Goal: Task Accomplishment & Management: Complete application form

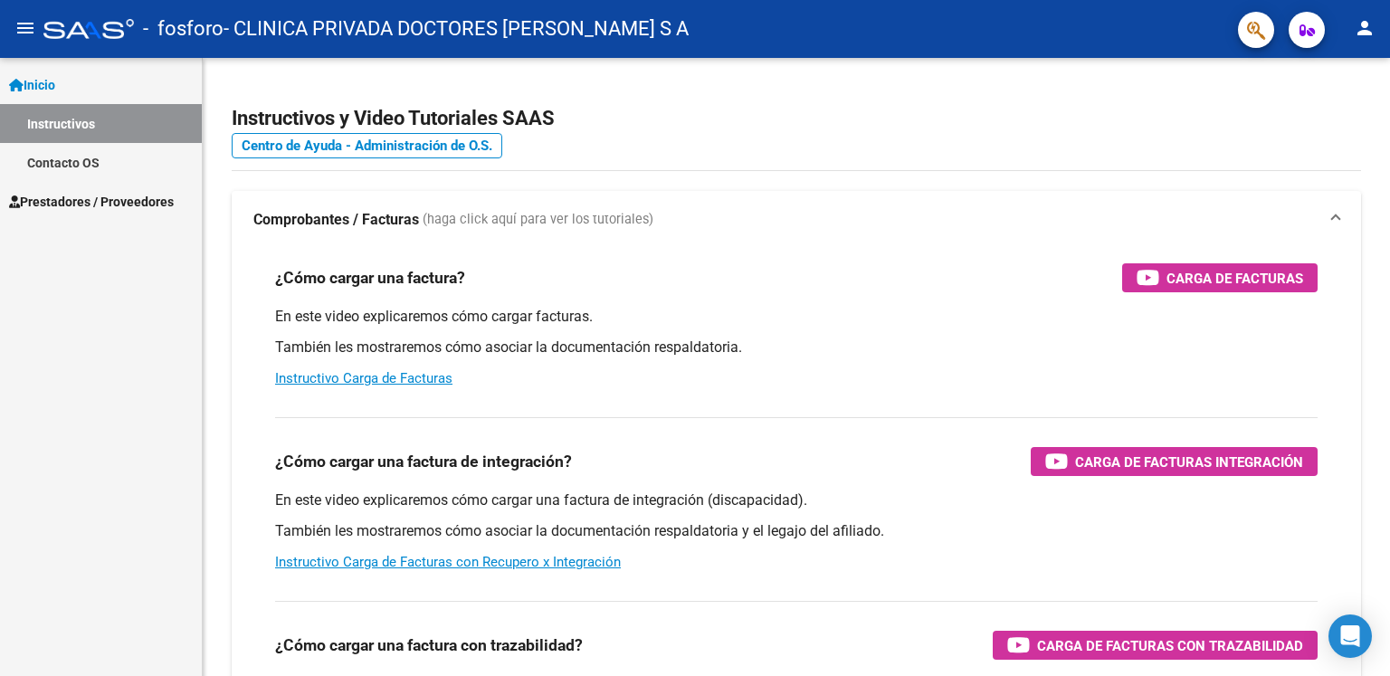
click at [69, 207] on span "Prestadores / Proveedores" at bounding box center [91, 202] width 165 height 20
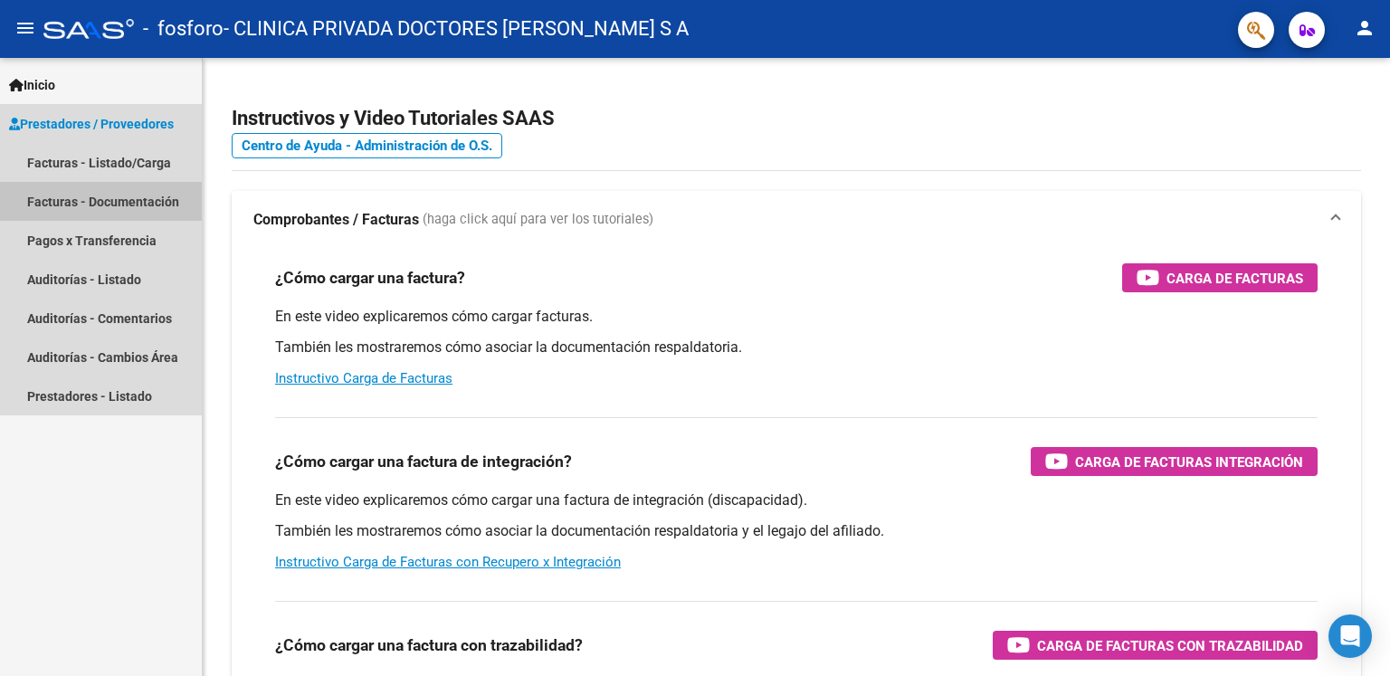
click at [69, 207] on link "Facturas - Documentación" at bounding box center [101, 201] width 202 height 39
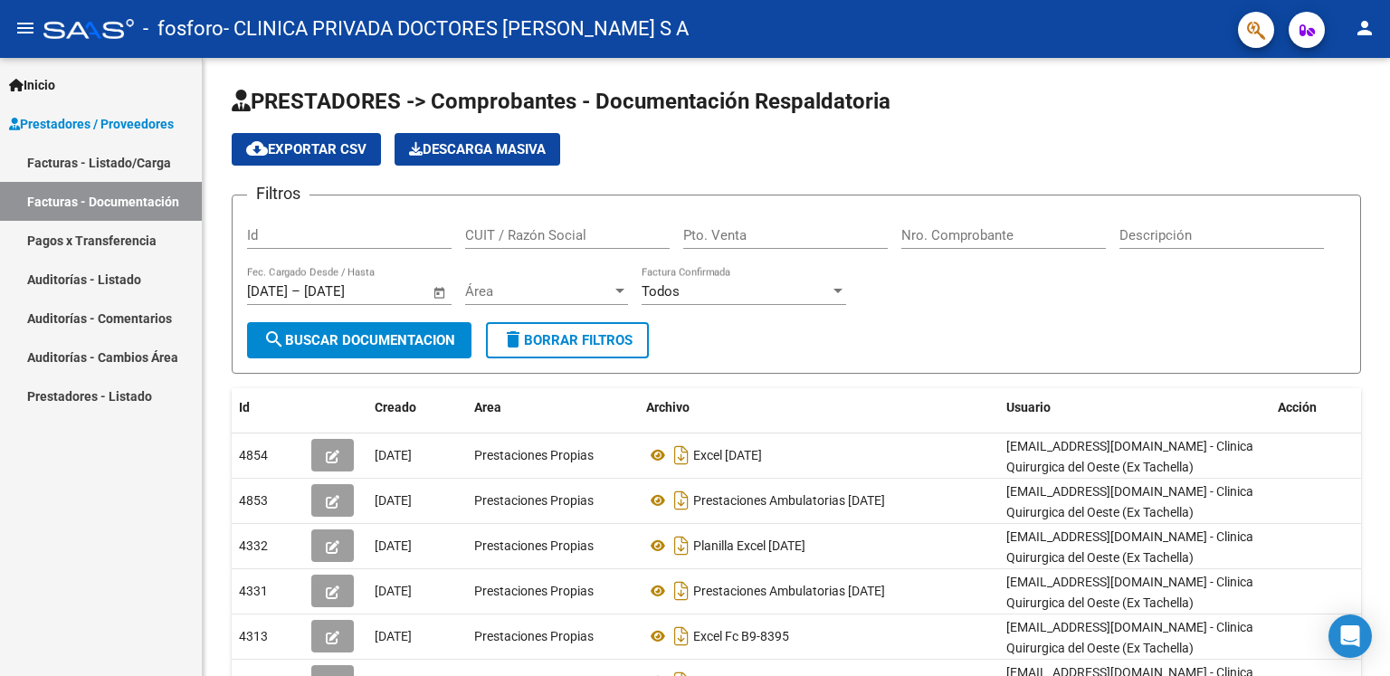
click at [58, 203] on link "Facturas - Documentación" at bounding box center [101, 201] width 202 height 39
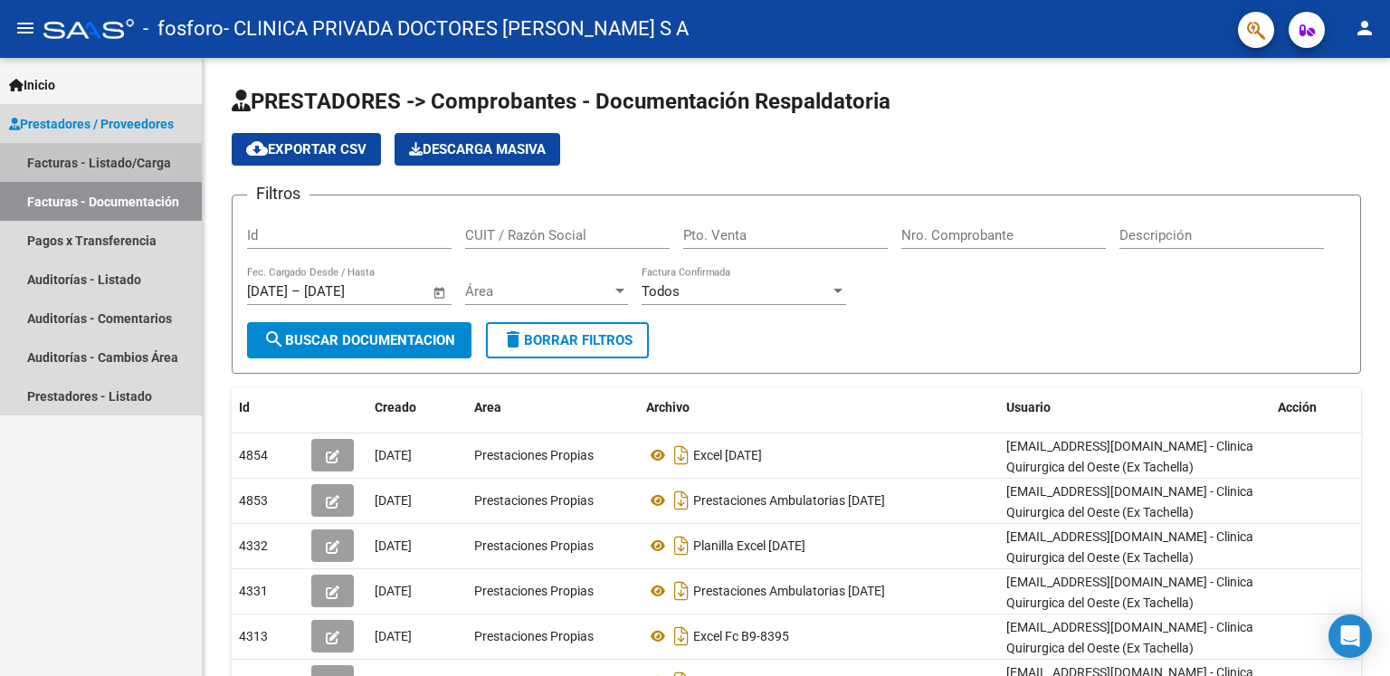
click at [83, 156] on link "Facturas - Listado/Carga" at bounding box center [101, 162] width 202 height 39
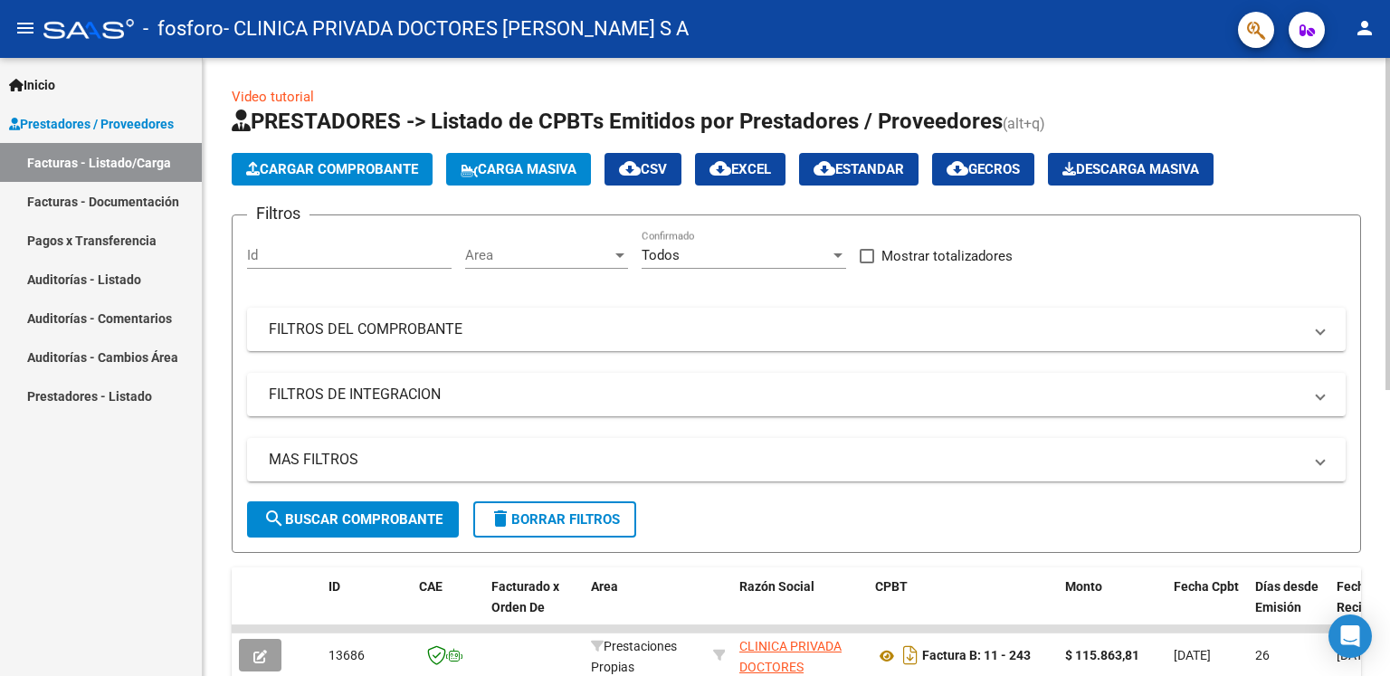
click at [320, 168] on span "Cargar Comprobante" at bounding box center [332, 169] width 172 height 16
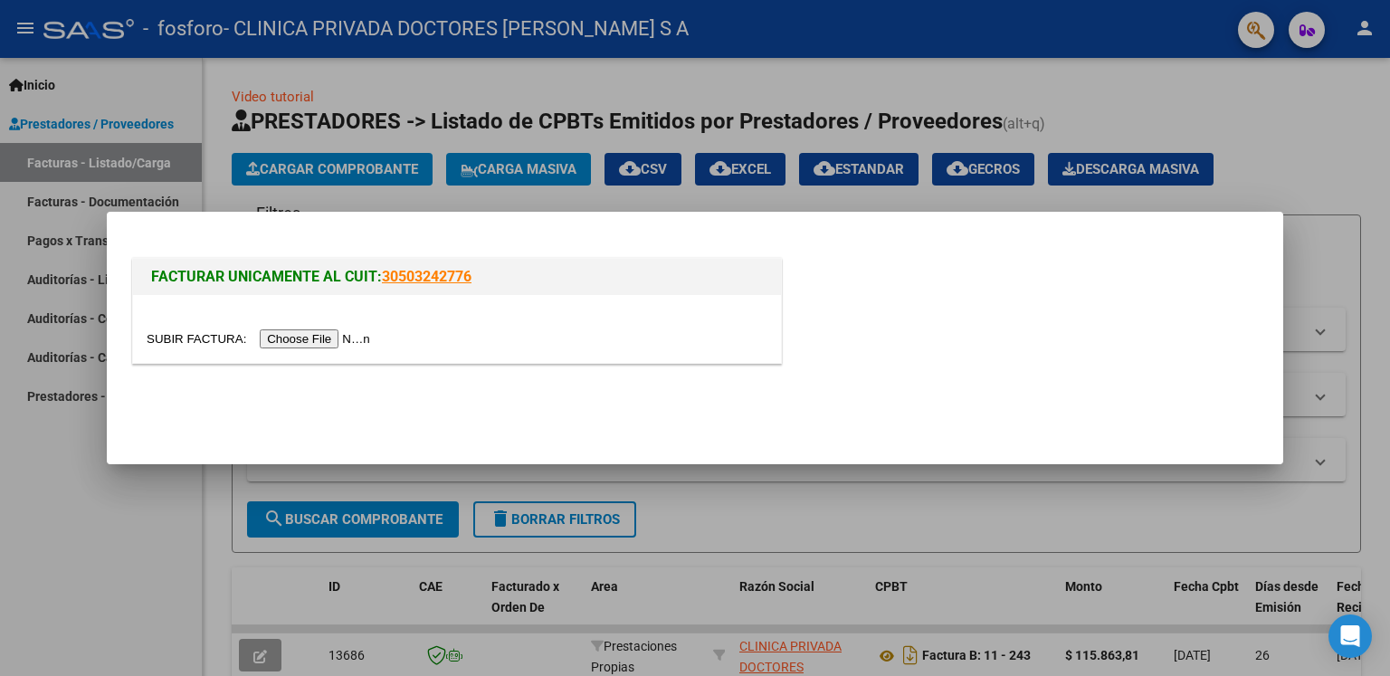
click at [319, 339] on input "file" at bounding box center [261, 338] width 229 height 19
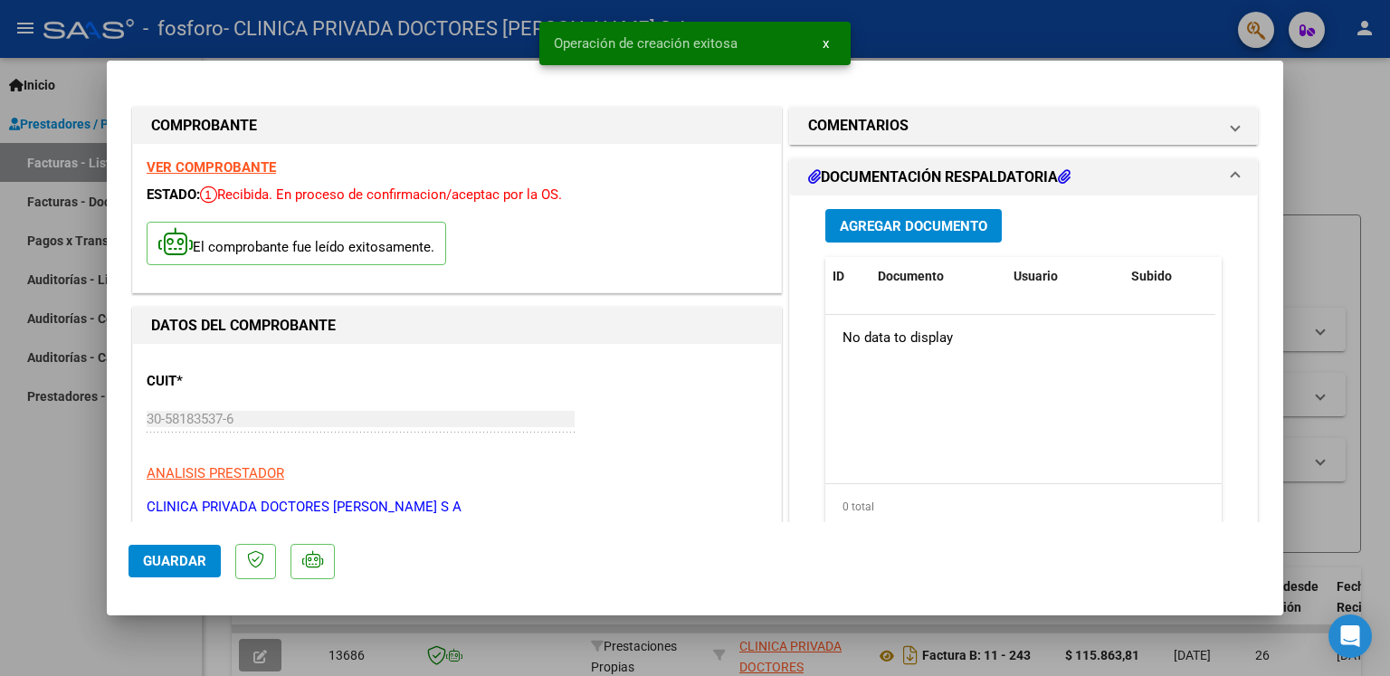
click at [852, 234] on span "Agregar Documento" at bounding box center [914, 226] width 148 height 16
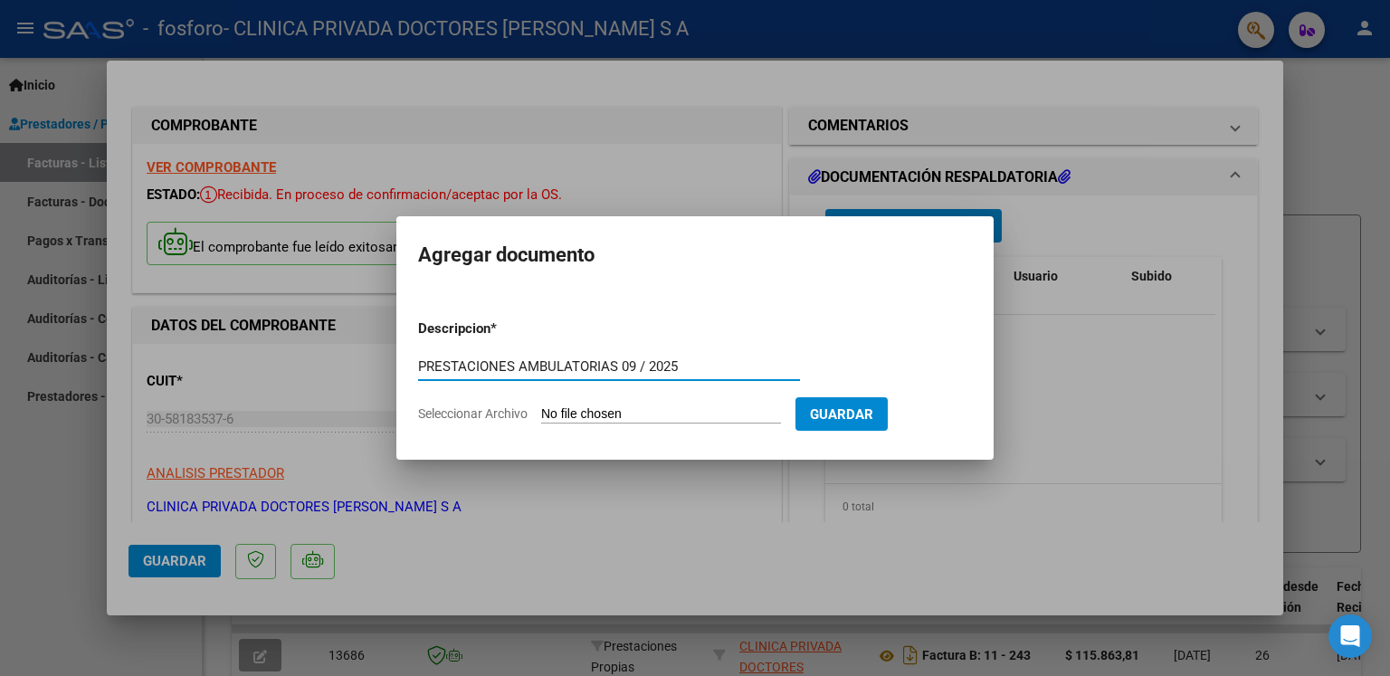
type input "PRESTACIONES AMBULATORIAS 09 / 2025"
click at [587, 414] on input "Seleccionar Archivo" at bounding box center [661, 414] width 240 height 17
type input "C:\fakepath\1006 [DATE].pdf"
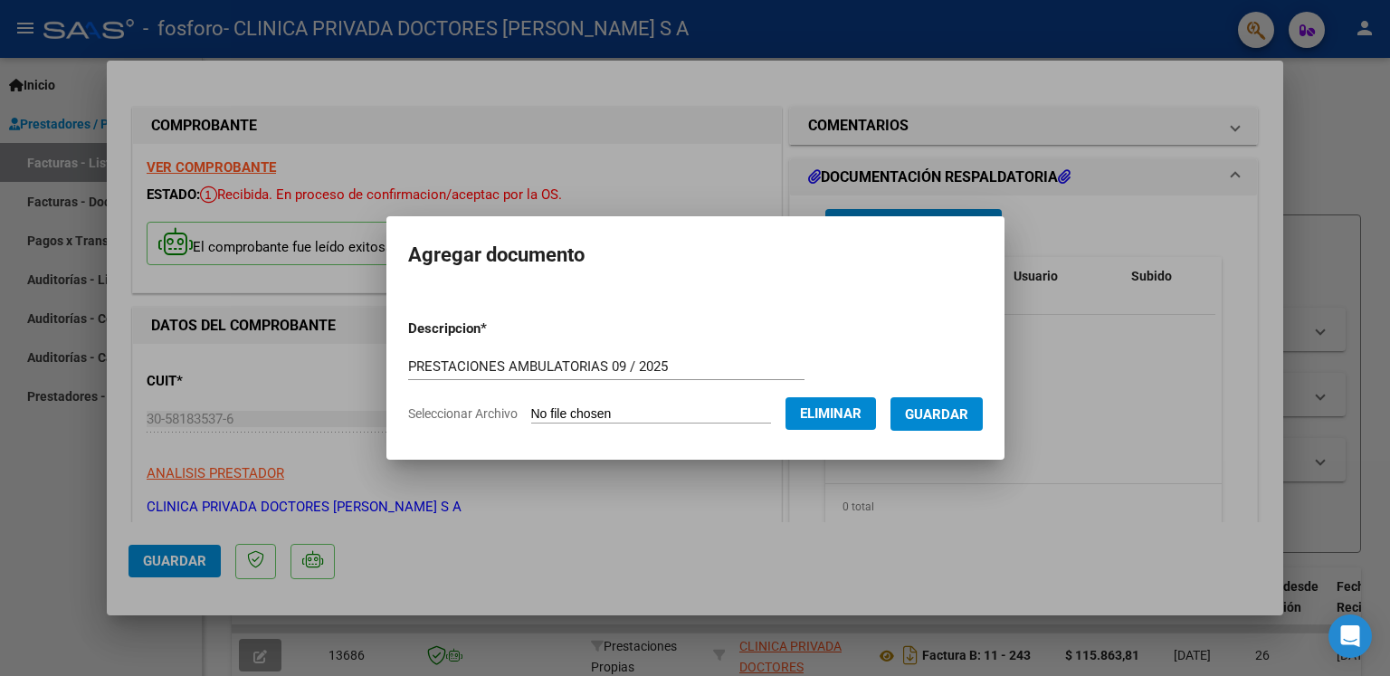
click at [952, 424] on button "Guardar" at bounding box center [937, 413] width 92 height 33
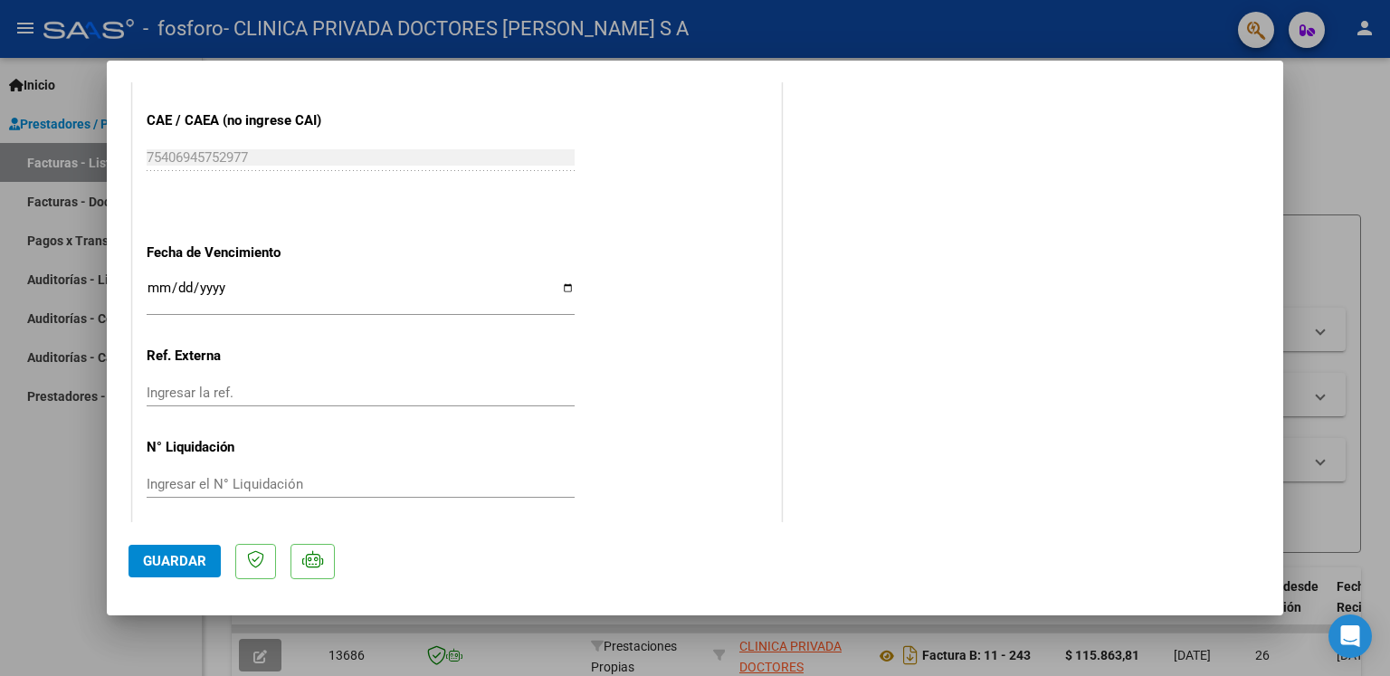
scroll to position [1006, 0]
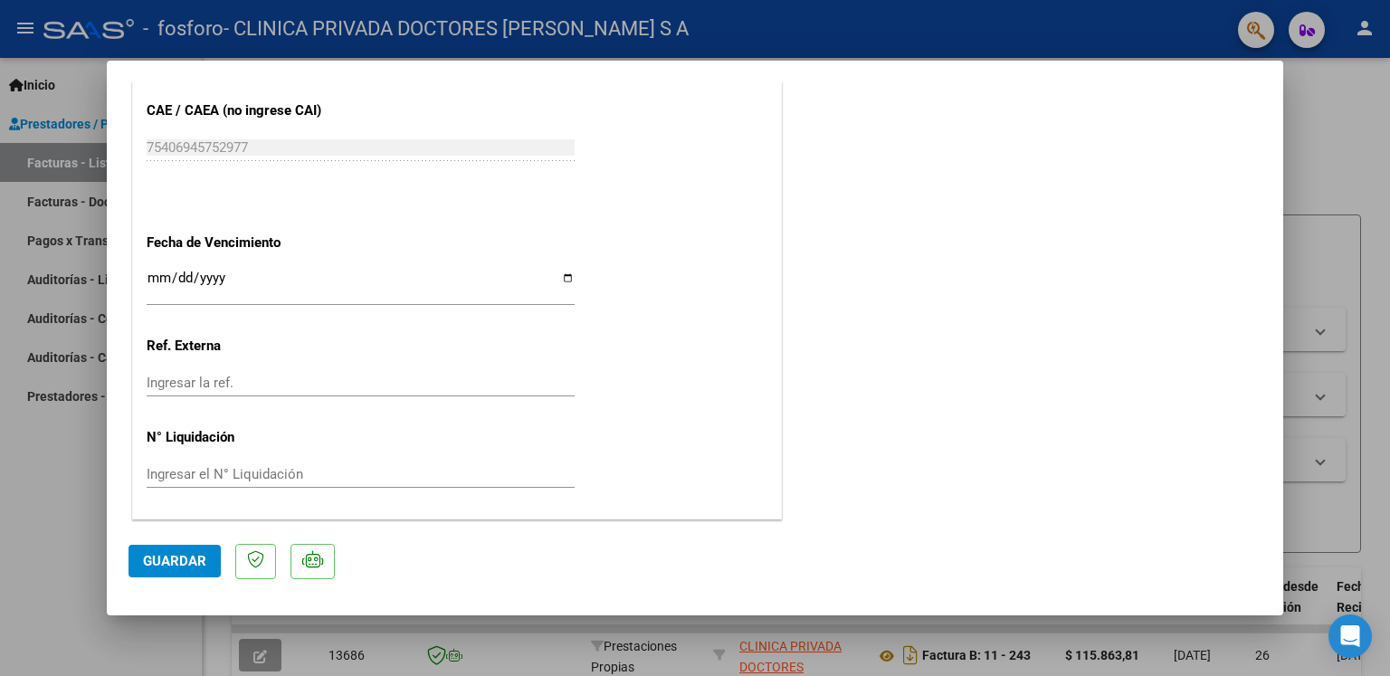
click at [287, 472] on input "Ingresar el N° Liquidación" at bounding box center [361, 474] width 428 height 16
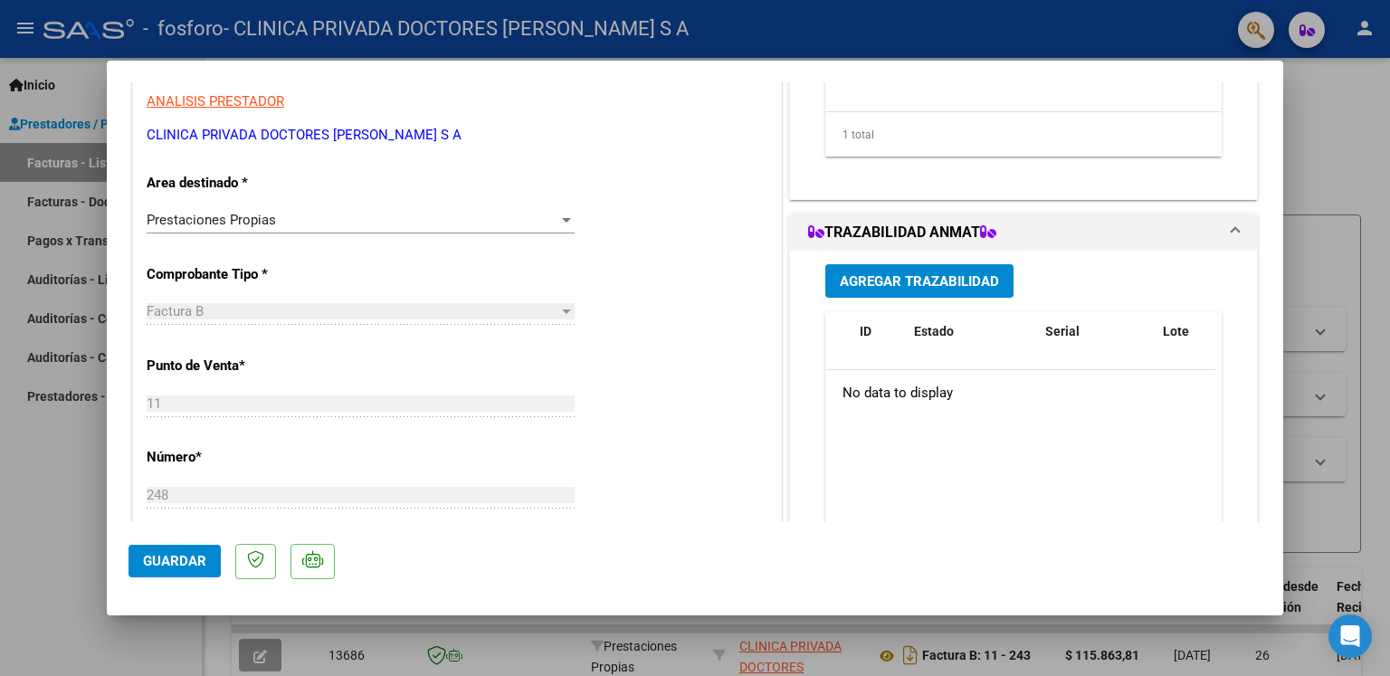
scroll to position [281, 0]
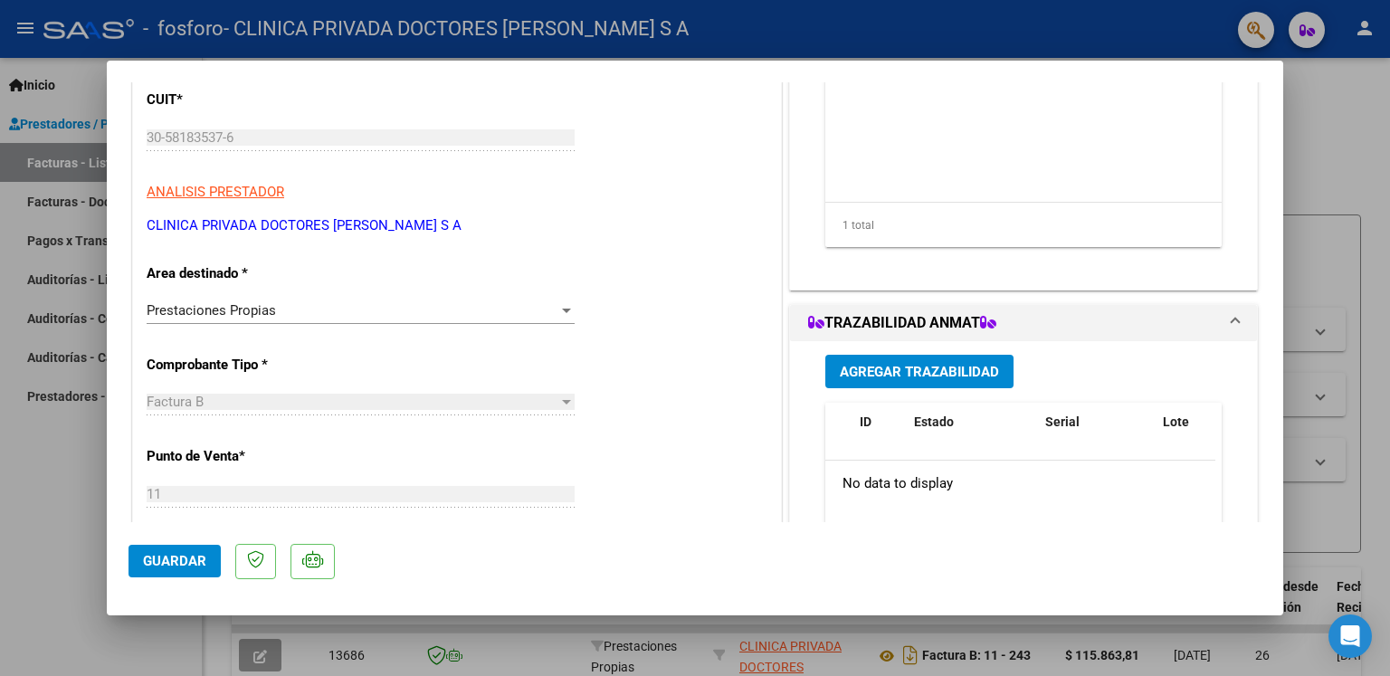
click at [195, 570] on button "Guardar" at bounding box center [175, 561] width 92 height 33
click at [829, 45] on div at bounding box center [695, 338] width 1390 height 676
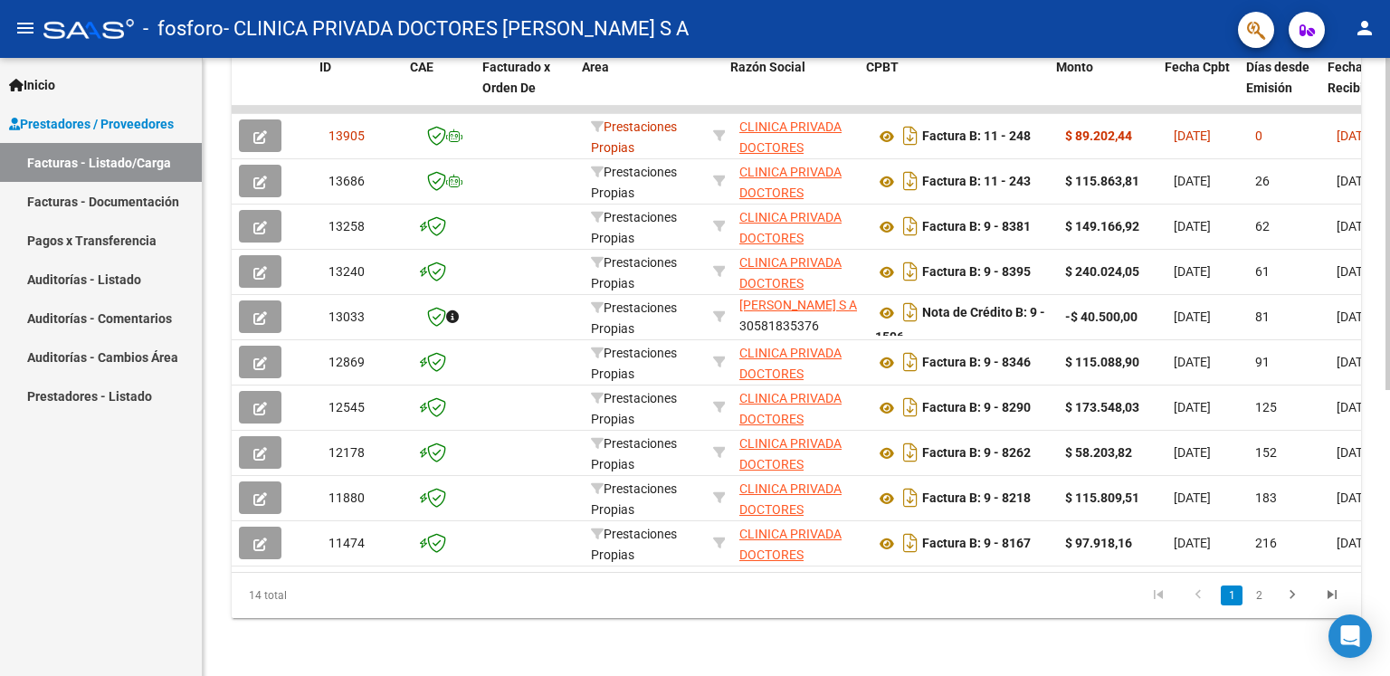
scroll to position [0, 281]
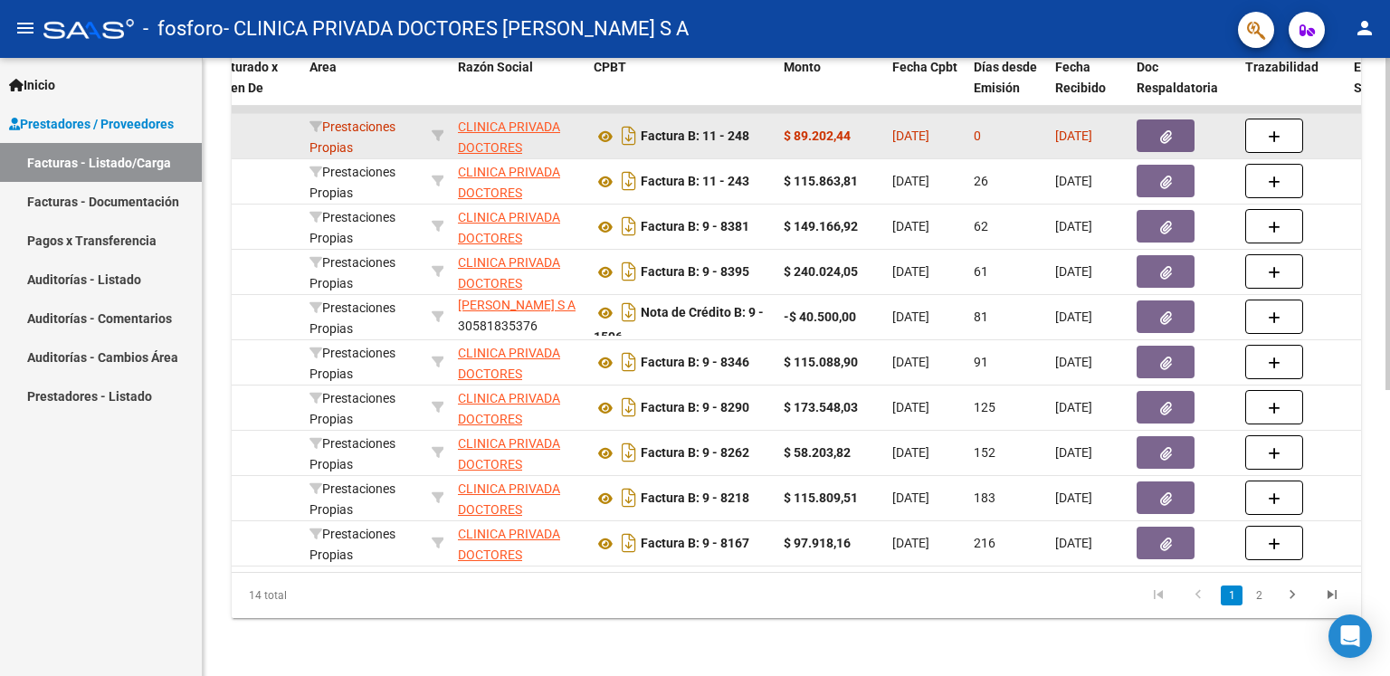
click at [1164, 130] on icon "button" at bounding box center [1166, 137] width 12 height 14
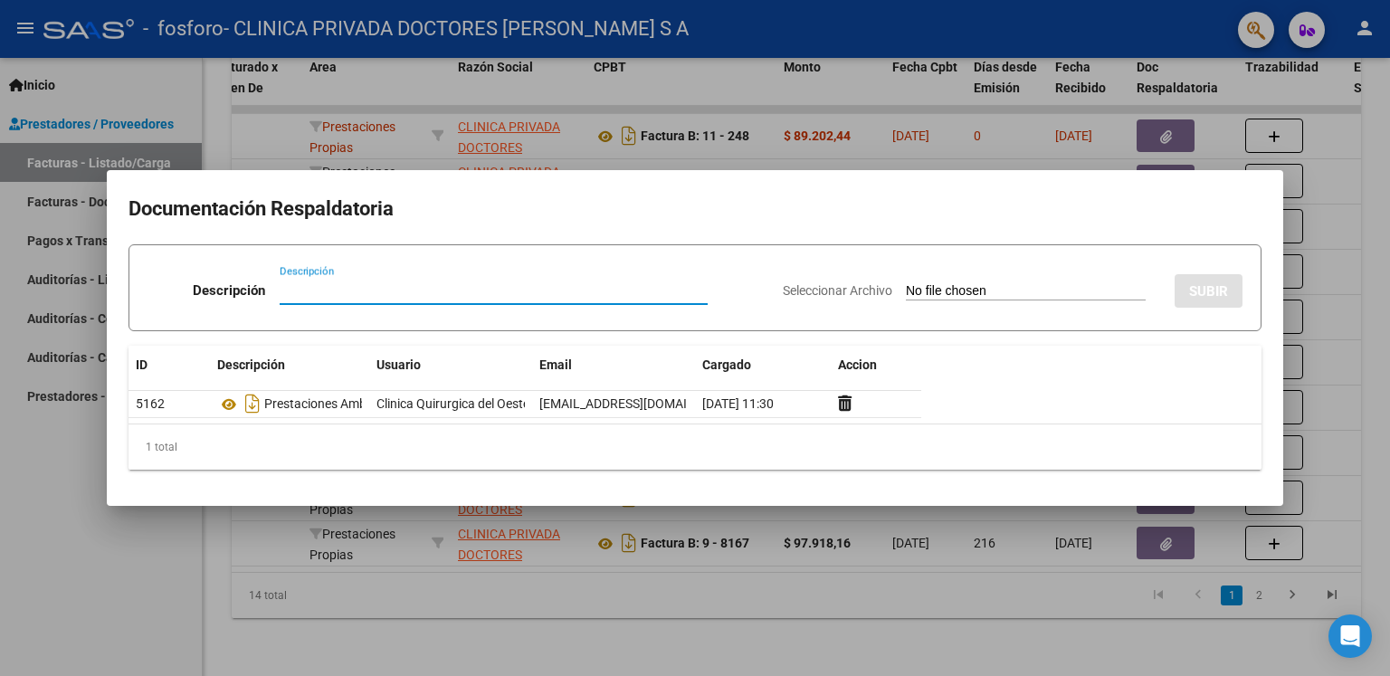
click at [944, 582] on div at bounding box center [695, 338] width 1390 height 676
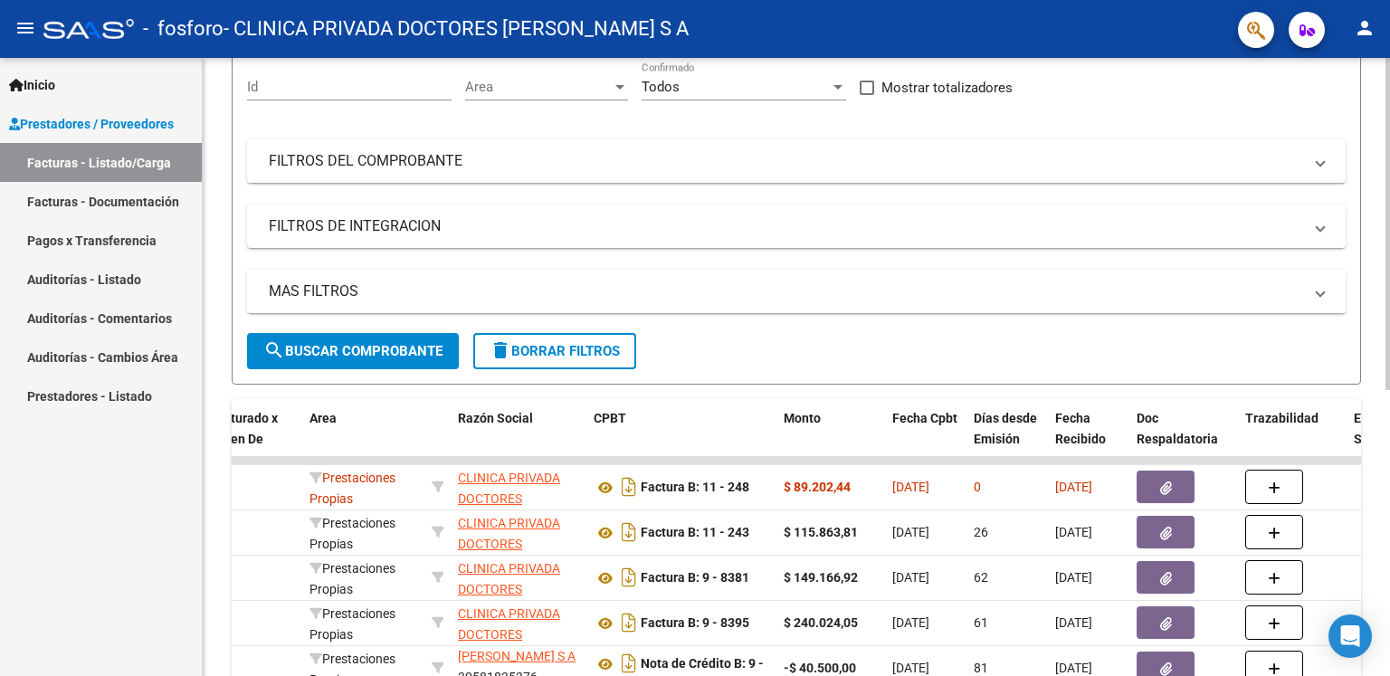
scroll to position [349, 0]
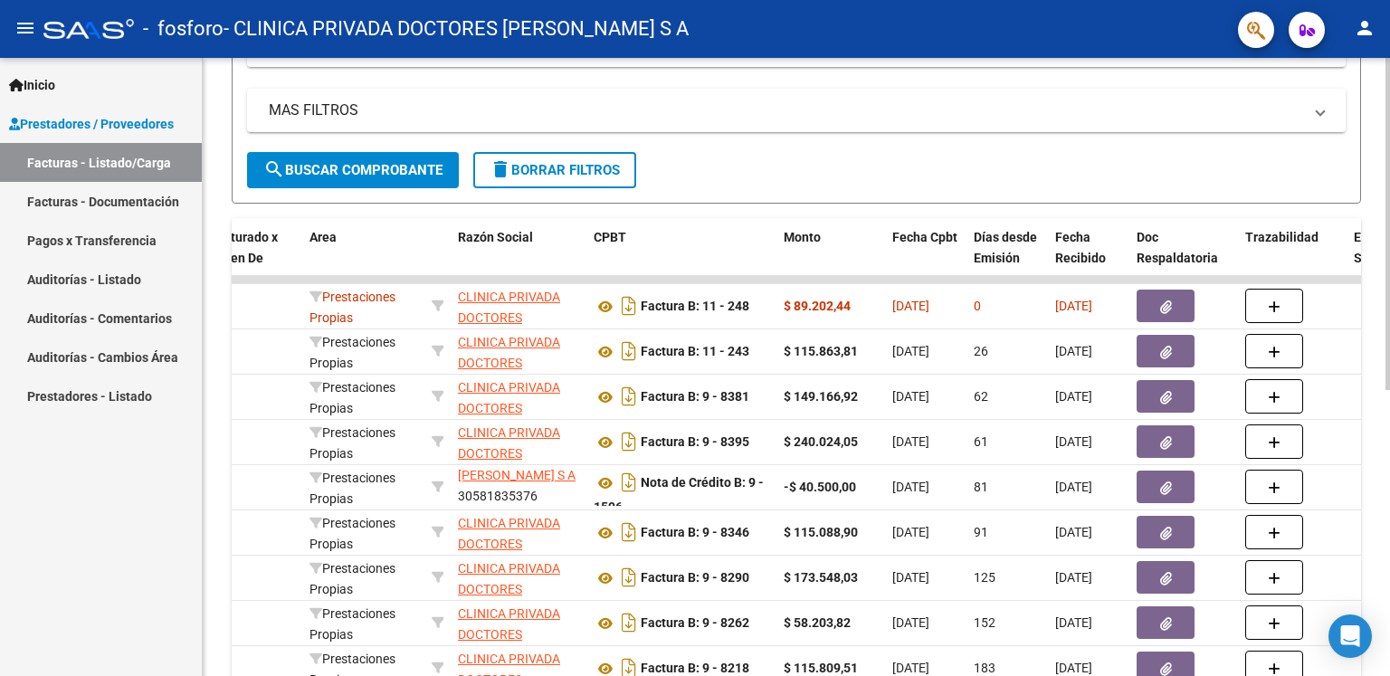
click at [866, 141] on div "MAS FILTROS Todos Con Doc. Respaldatoria Todos Con Trazabilidad Todos Asociado …" at bounding box center [796, 120] width 1099 height 63
